Goal: Task Accomplishment & Management: Use online tool/utility

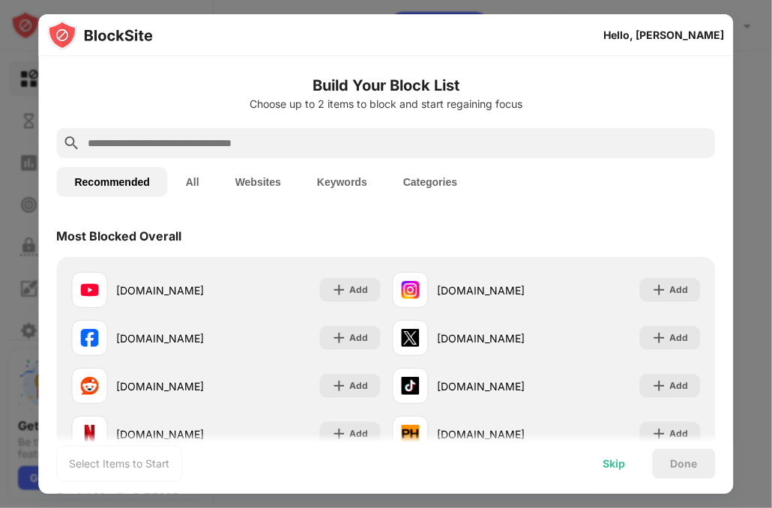
click at [612, 457] on div "Skip" at bounding box center [615, 464] width 58 height 30
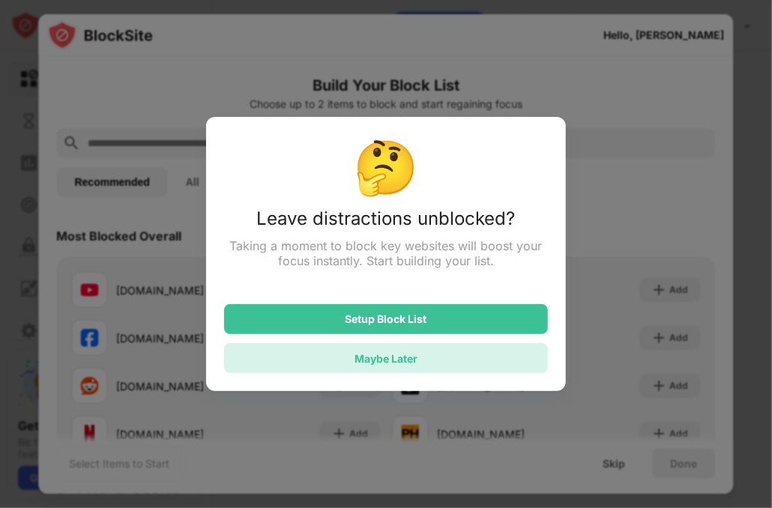
click at [376, 364] on div "Maybe Later" at bounding box center [386, 358] width 63 height 13
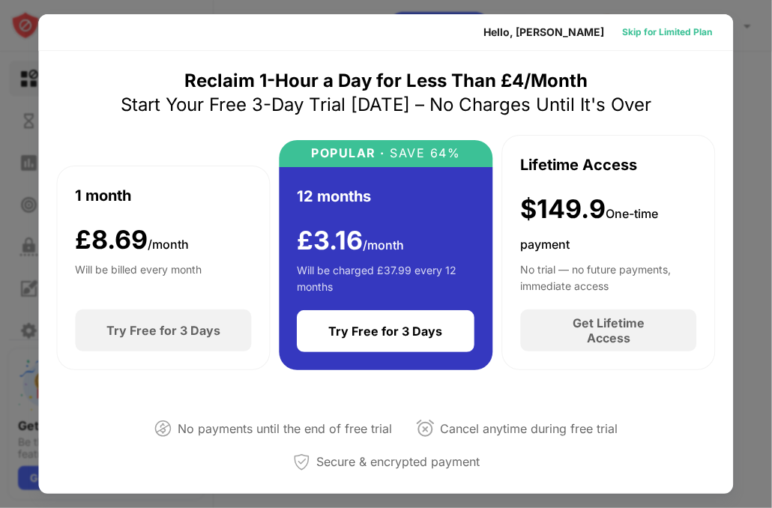
click at [639, 30] on div "Skip for Limited Plan" at bounding box center [668, 32] width 90 height 15
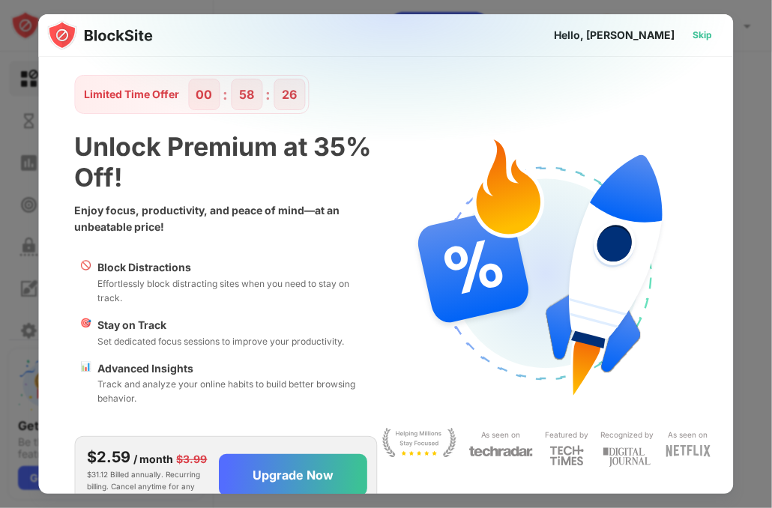
click at [694, 37] on div "Skip" at bounding box center [703, 35] width 19 height 15
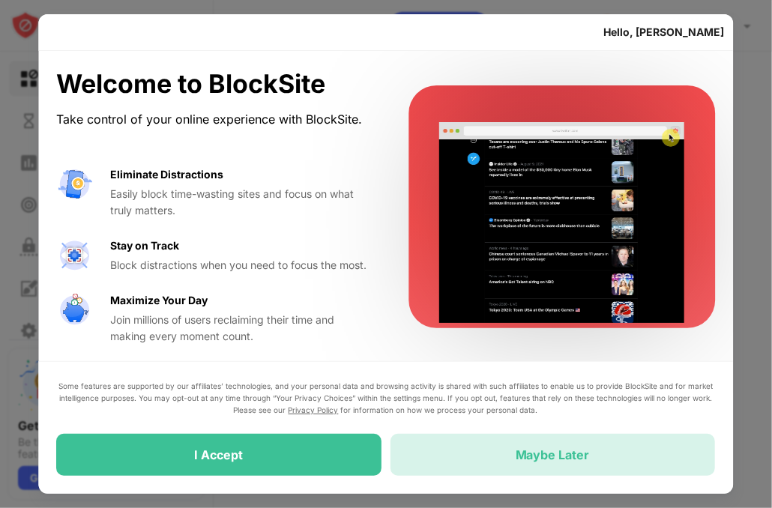
click at [475, 465] on div "Maybe Later" at bounding box center [553, 455] width 325 height 42
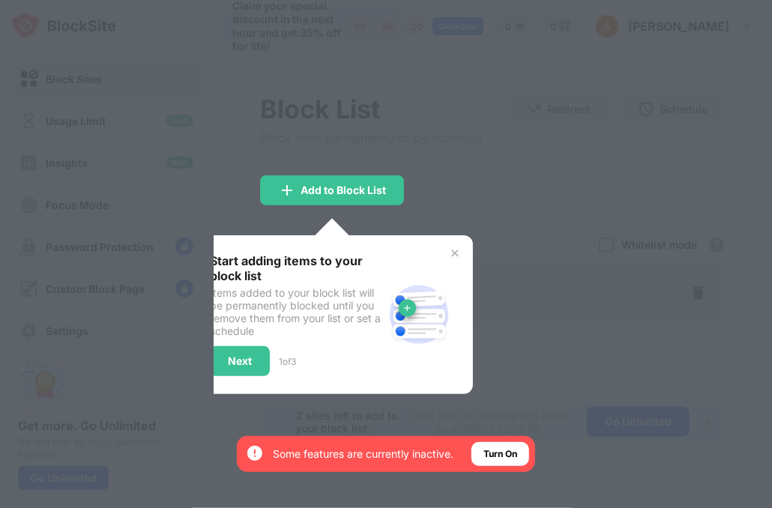
click at [474, 196] on div at bounding box center [386, 254] width 772 height 508
click at [457, 250] on div "Start adding items to your block list Items added to your block list will be pe…" at bounding box center [332, 314] width 281 height 159
click at [457, 250] on img at bounding box center [455, 253] width 12 height 12
